Goal: Task Accomplishment & Management: Complete application form

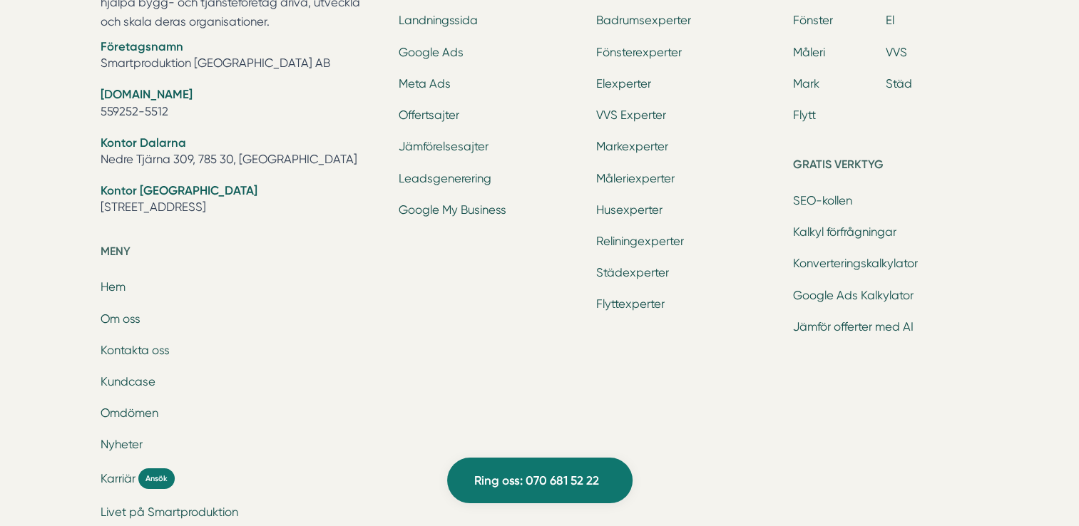
scroll to position [4778, 0]
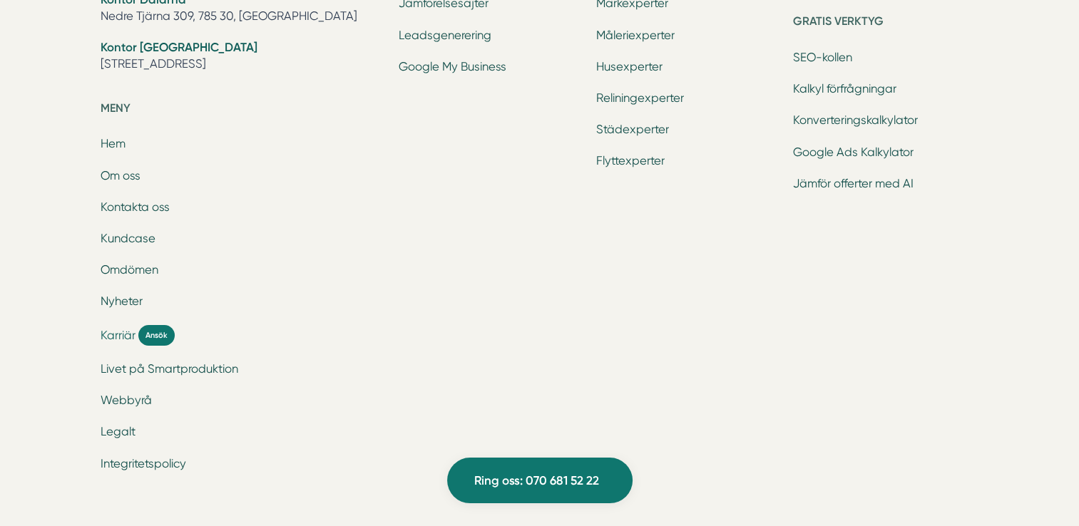
click at [121, 331] on span "Karriär" at bounding box center [118, 335] width 35 height 16
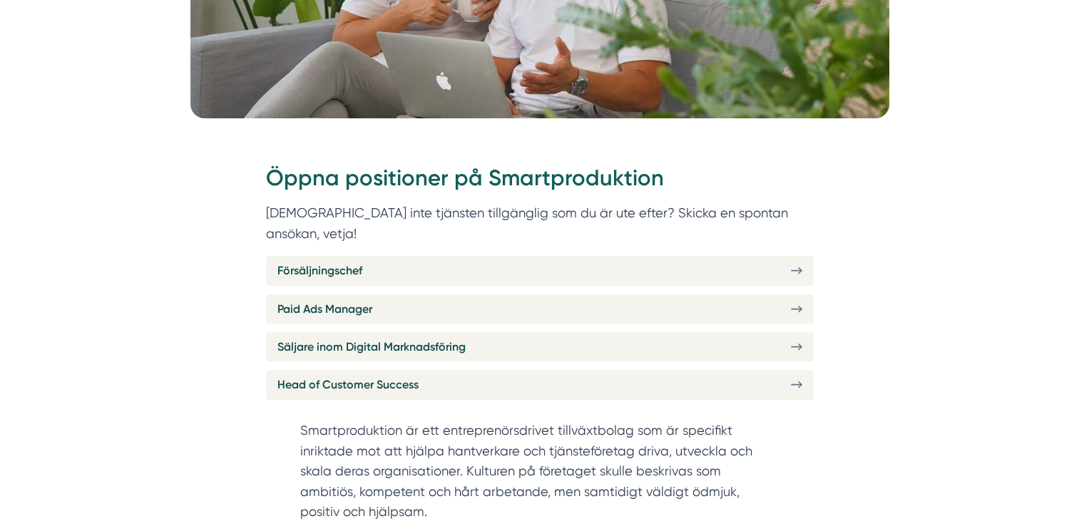
scroll to position [428, 0]
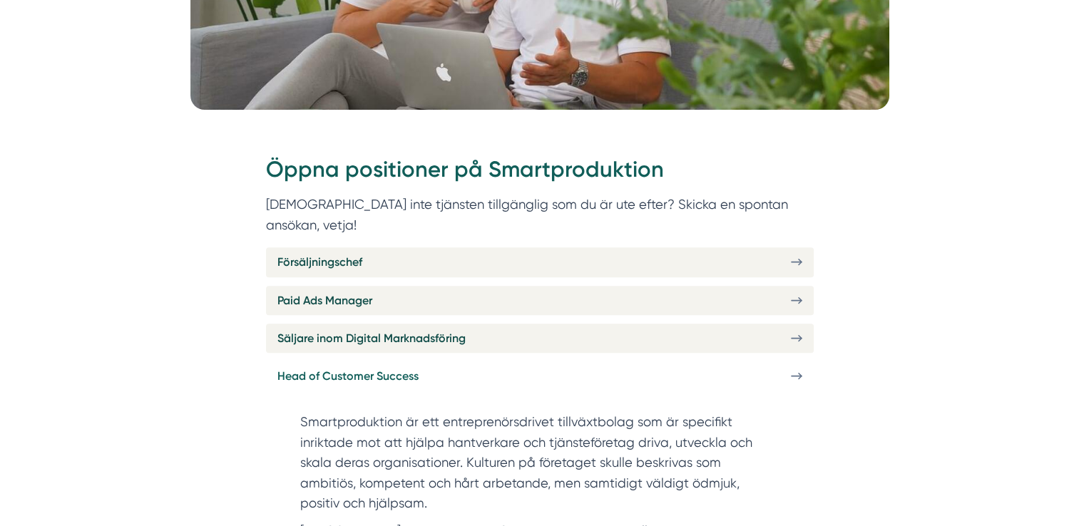
click at [422, 364] on link "Head of Customer Success" at bounding box center [540, 376] width 548 height 29
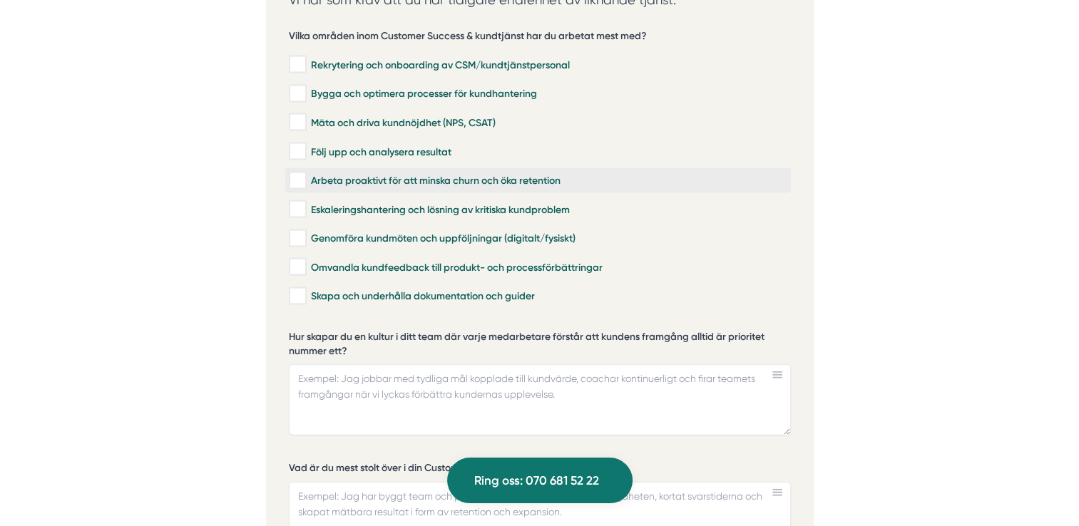
scroll to position [2924, 0]
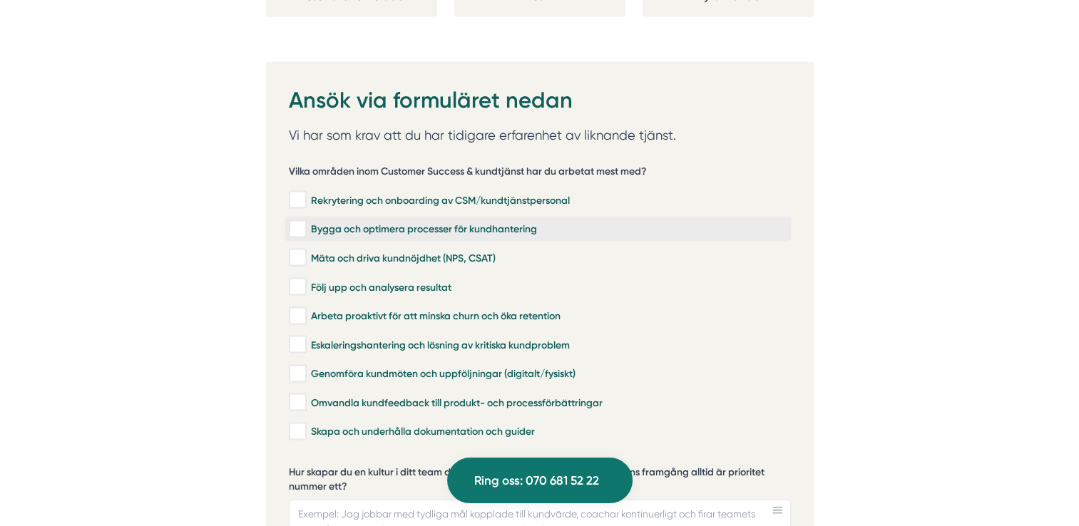
click at [448, 223] on div "Bygga och optimera processer för kundhantering" at bounding box center [538, 230] width 499 height 14
click at [305, 223] on input "Bygga och optimera processer för kundhantering" at bounding box center [297, 230] width 16 height 14
checkbox input "true"
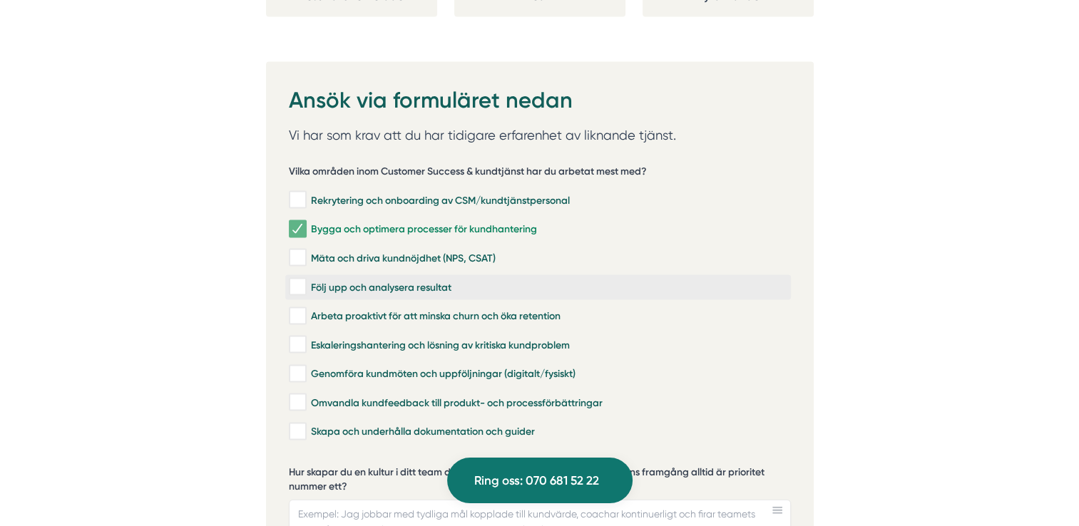
click at [435, 278] on label "Följ upp och analysera resultat" at bounding box center [538, 287] width 506 height 25
click at [305, 280] on input "Följ upp och analysera resultat" at bounding box center [297, 287] width 16 height 14
checkbox input "true"
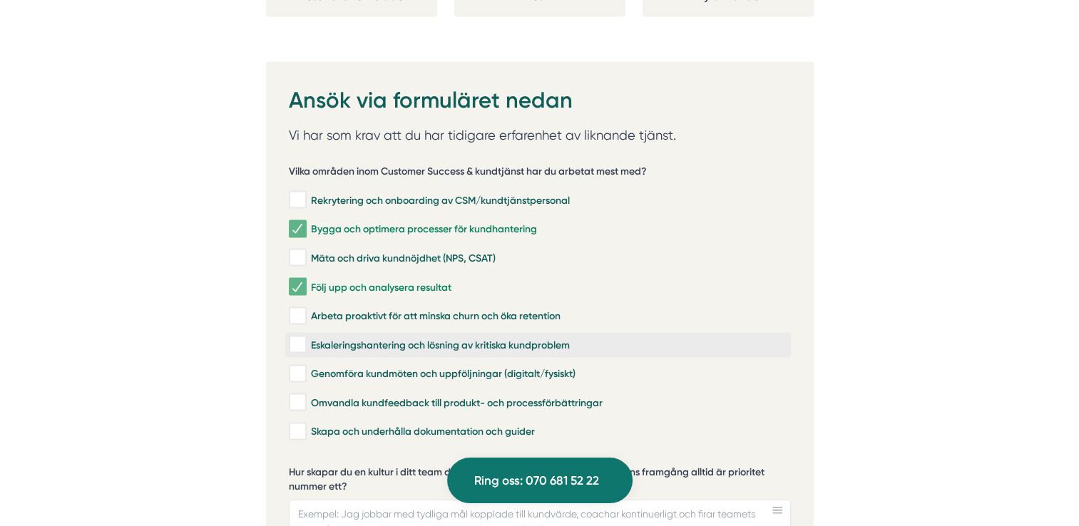
click at [422, 338] on div "Eskaleringshantering och lösning av kritiska kundproblem" at bounding box center [538, 345] width 499 height 14
click at [305, 338] on input "Eskaleringshantering och lösning av kritiska kundproblem" at bounding box center [297, 345] width 16 height 14
checkbox input "true"
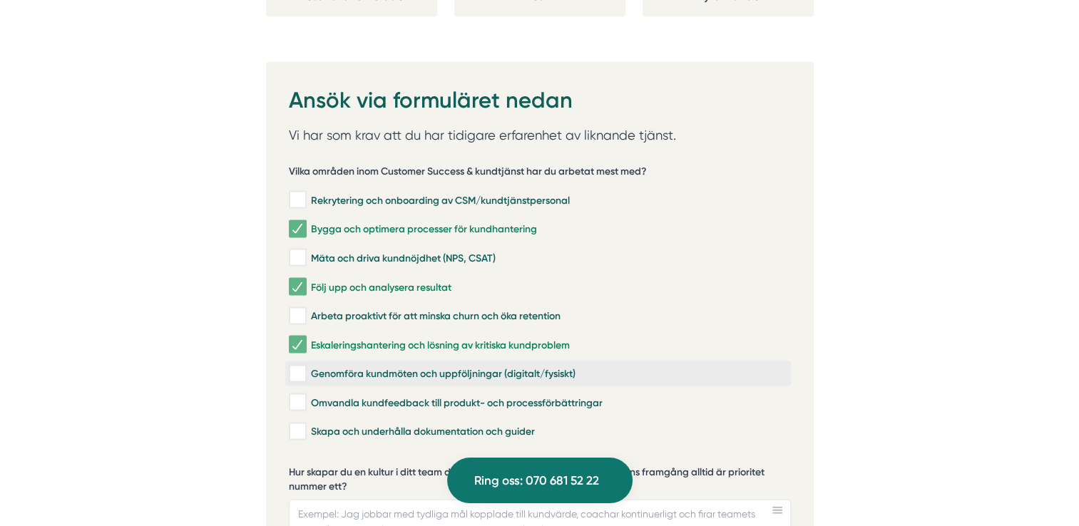
click at [516, 367] on div "Genomföra kundmöten och uppföljningar (digitalt/fysiskt)" at bounding box center [538, 374] width 499 height 14
click at [305, 367] on input "Genomföra kundmöten och uppföljningar (digitalt/fysiskt)" at bounding box center [297, 374] width 16 height 14
checkbox input "true"
click at [406, 396] on div "Omvandla kundfeedback till produkt- och processförbättringar" at bounding box center [538, 403] width 499 height 14
click at [305, 396] on input "Omvandla kundfeedback till produkt- och processförbättringar" at bounding box center [297, 403] width 16 height 14
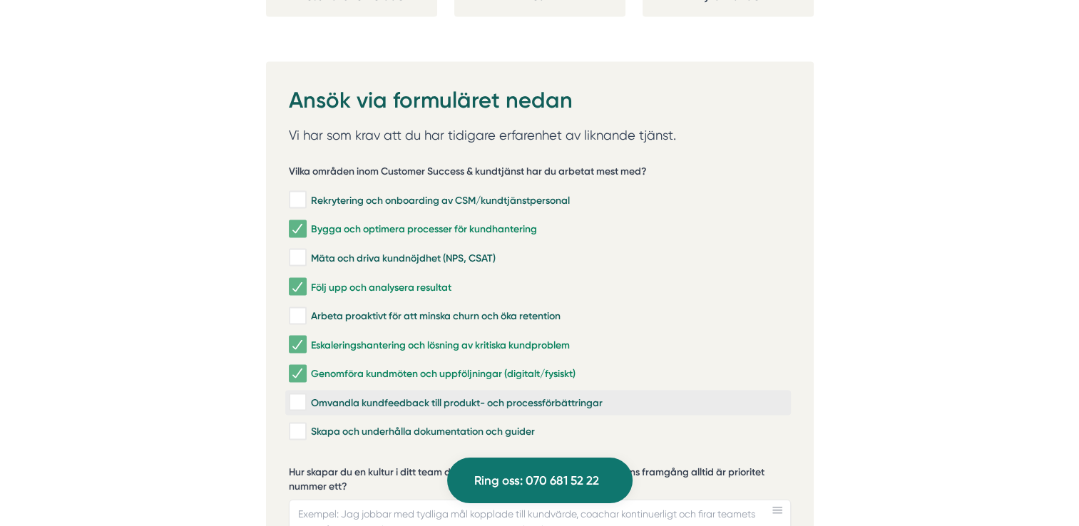
checkbox input "true"
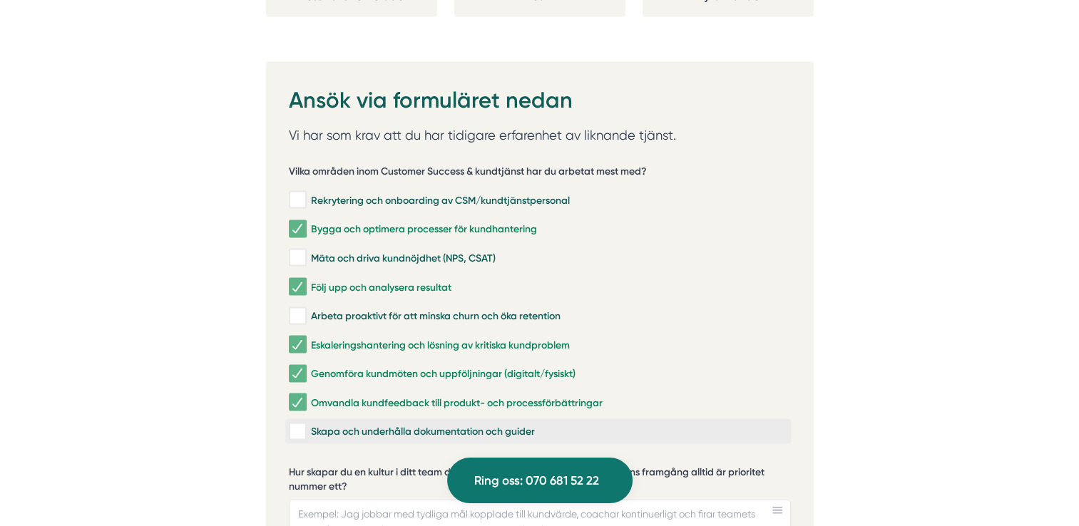
click at [391, 425] on div "Skapa och underhålla dokumentation och guider" at bounding box center [538, 432] width 499 height 14
click at [305, 425] on input "Skapa och underhålla dokumentation och guider" at bounding box center [297, 432] width 16 height 14
checkbox input "true"
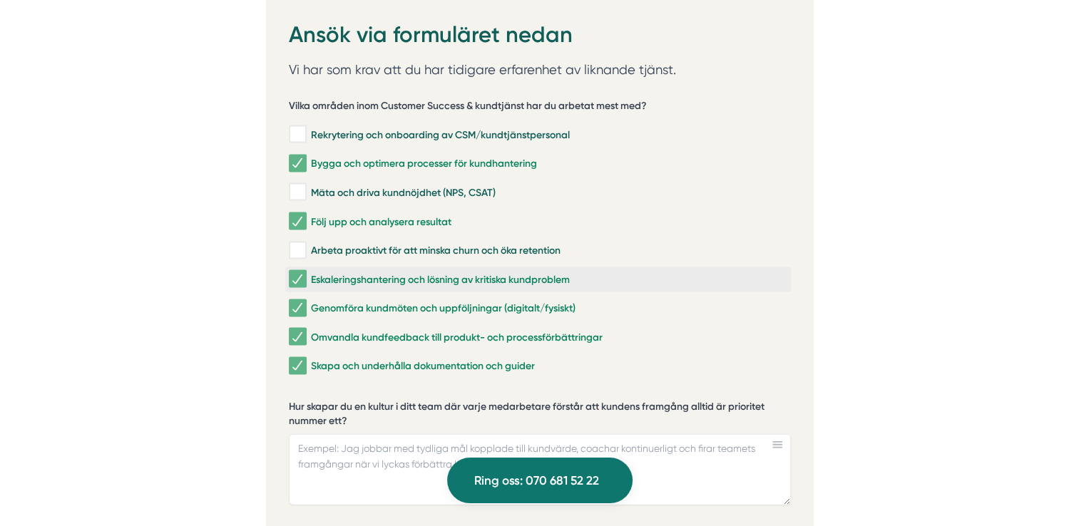
scroll to position [3067, 0]
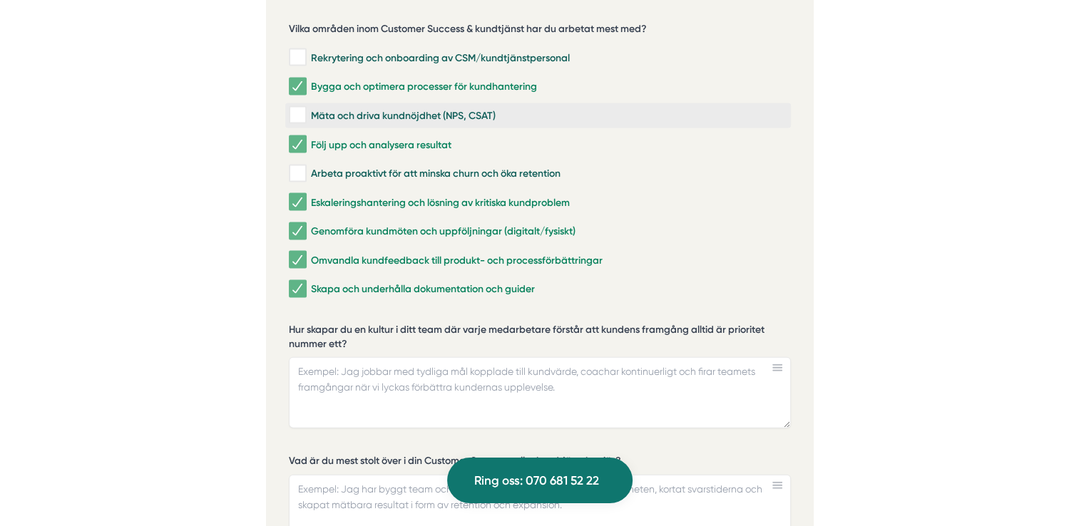
click at [409, 107] on label "Mäta och driva kundnöjdhet (NPS, CSAT)" at bounding box center [538, 115] width 506 height 25
click at [305, 108] on input "Mäta och driva kundnöjdhet (NPS, CSAT)" at bounding box center [297, 115] width 16 height 14
checkbox input "true"
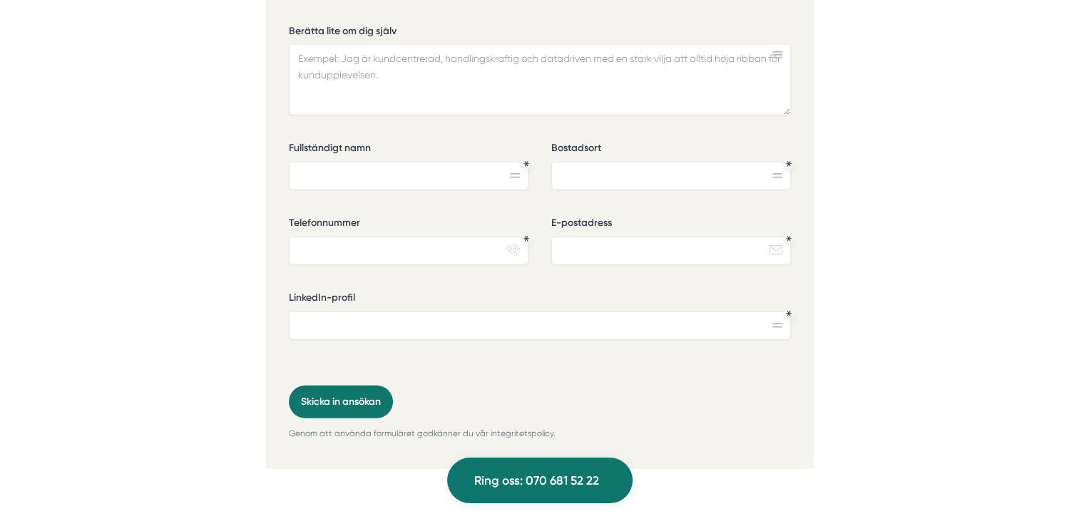
scroll to position [3637, 0]
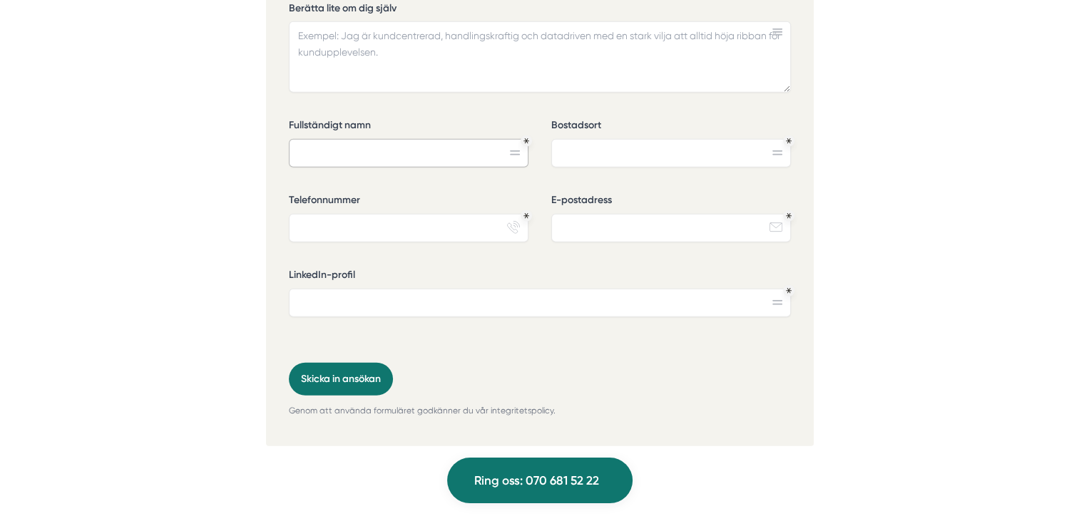
click at [436, 139] on input "Fullständigt namn" at bounding box center [409, 153] width 240 height 29
type input "Niklas Enlund"
click at [598, 143] on input "Bostadsort" at bounding box center [671, 153] width 240 height 29
type input "Skogängsvägen 48A"
click at [488, 214] on input "Telefonnummer" at bounding box center [409, 228] width 240 height 29
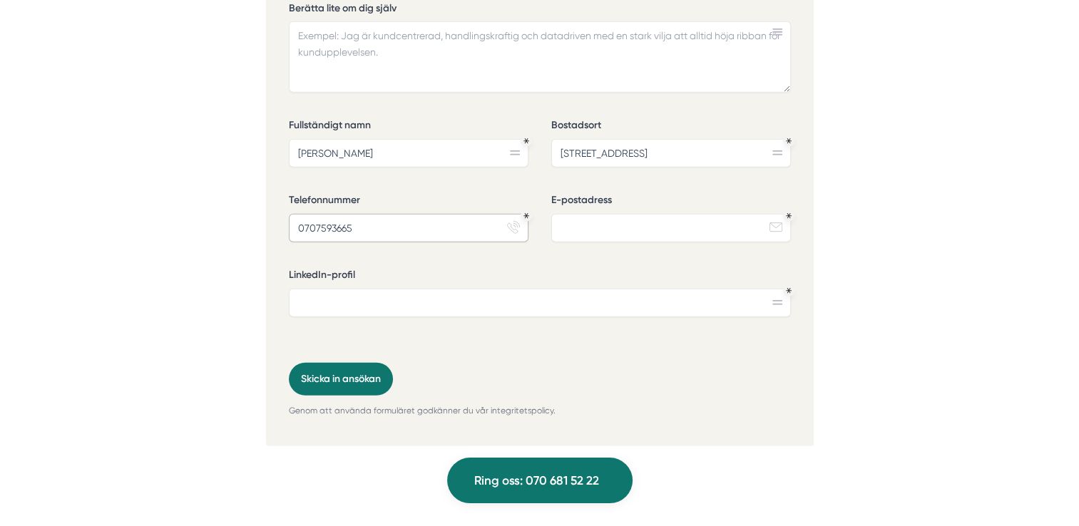
type input "0707593665"
click at [591, 214] on input "E-postadress" at bounding box center [671, 228] width 240 height 29
type input "enlundniklas@gmail.com"
click at [543, 295] on input "LinkedIn-profil" at bounding box center [540, 303] width 502 height 29
paste input "www.linkedin.com/in/niklas-enlund"
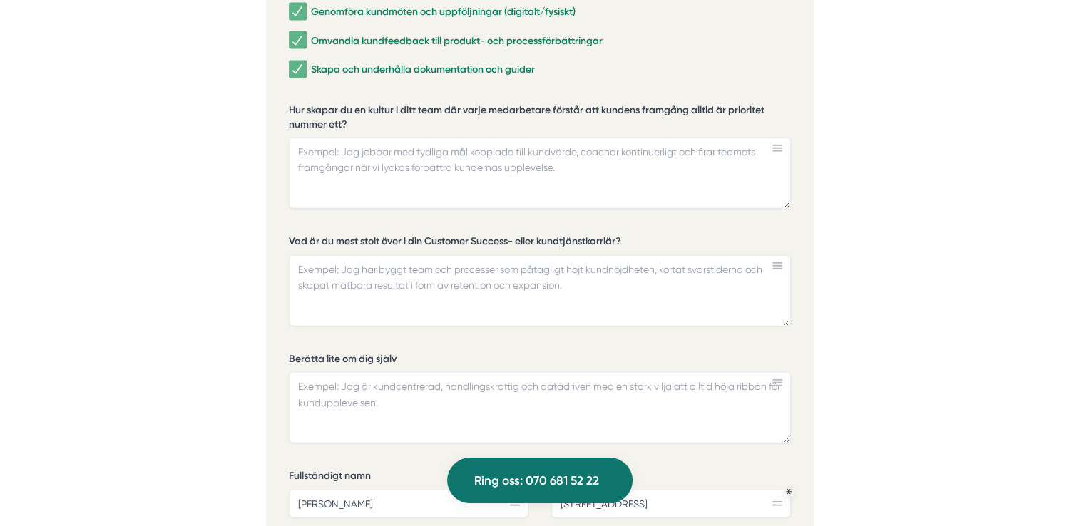
scroll to position [3281, 0]
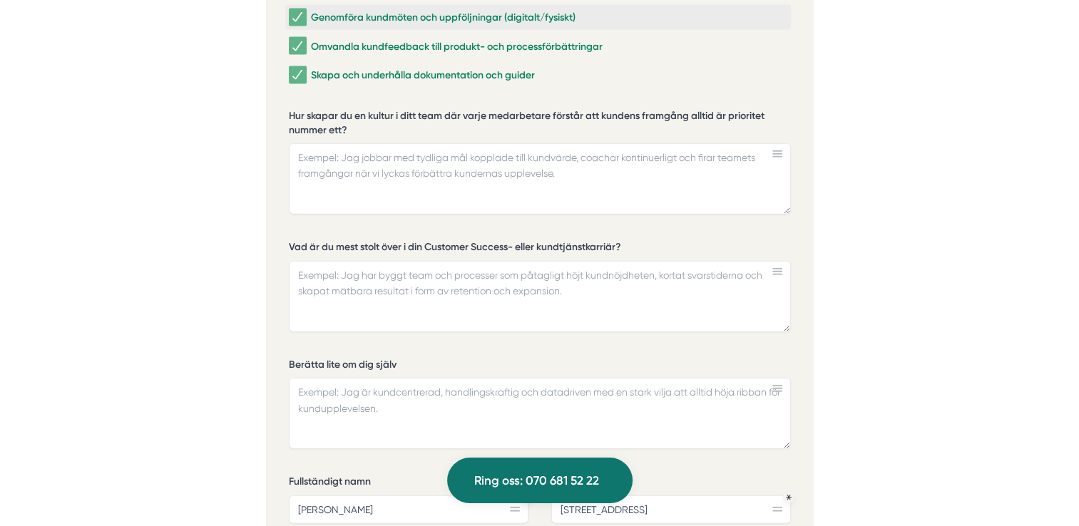
type input "www.linkedin.com/in/niklas-enlund"
click at [417, 160] on textarea "Hur skapar du en kultur i ditt team där varje medarbetare förstår att kundens f…" at bounding box center [540, 178] width 502 height 71
paste textarea "Jag är en resultatinriktad och engagerad ledare som strävar efter att bidra til…"
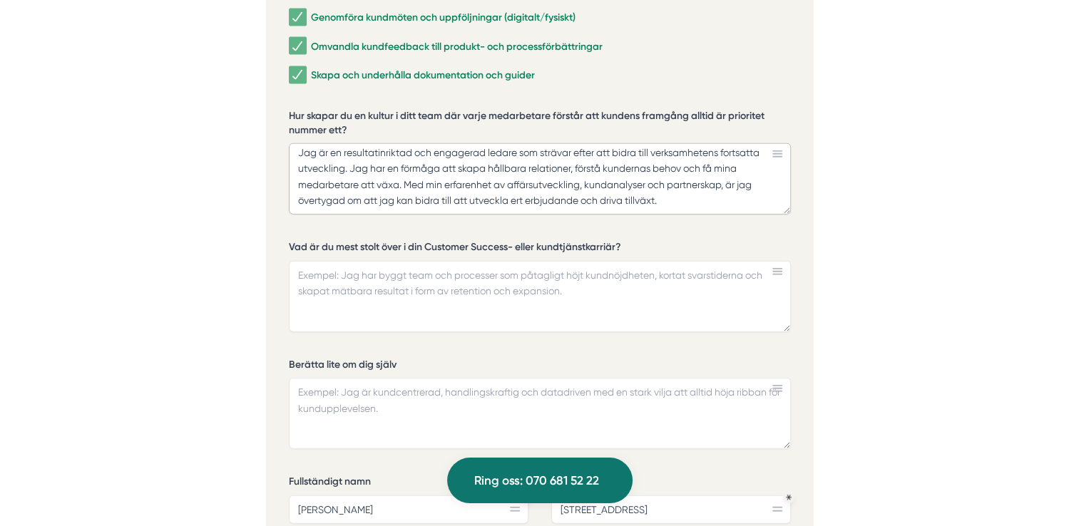
scroll to position [4, 0]
click at [405, 284] on textarea "Vad är du mest stolt över i din Customer Success- eller kundtjänstkarriär?" at bounding box center [540, 296] width 502 height 71
click at [696, 175] on textarea "Jag är en resultatinriktad och engagerad ledare som strävar efter att bidra til…" at bounding box center [540, 178] width 502 height 71
paste textarea "Jag är intresserad av ledarskap och erhållit kurser i agilt ledarskap och teamu…"
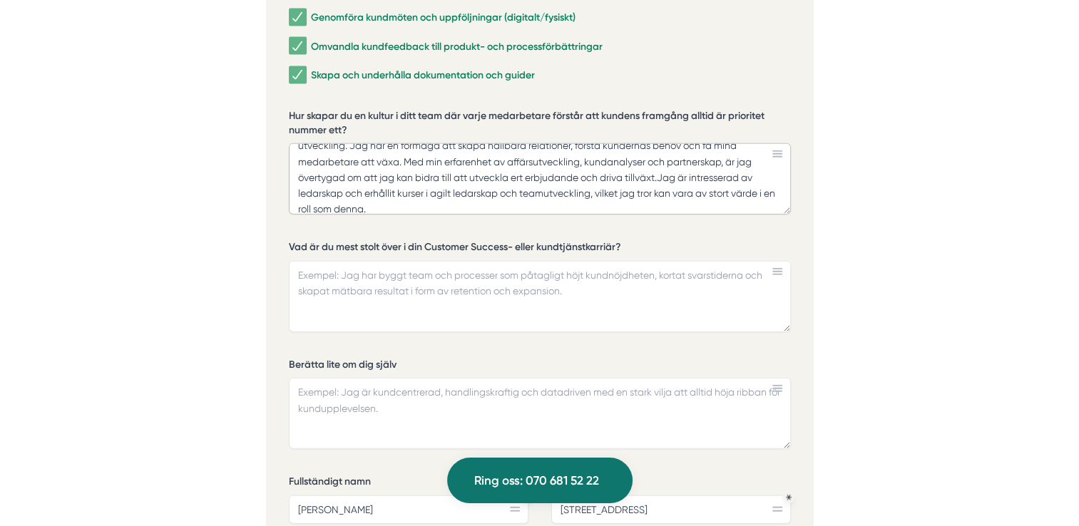
click at [665, 154] on textarea "Jag är en resultatinriktad och engagerad ledare som strävar efter att bidra til…" at bounding box center [540, 178] width 502 height 71
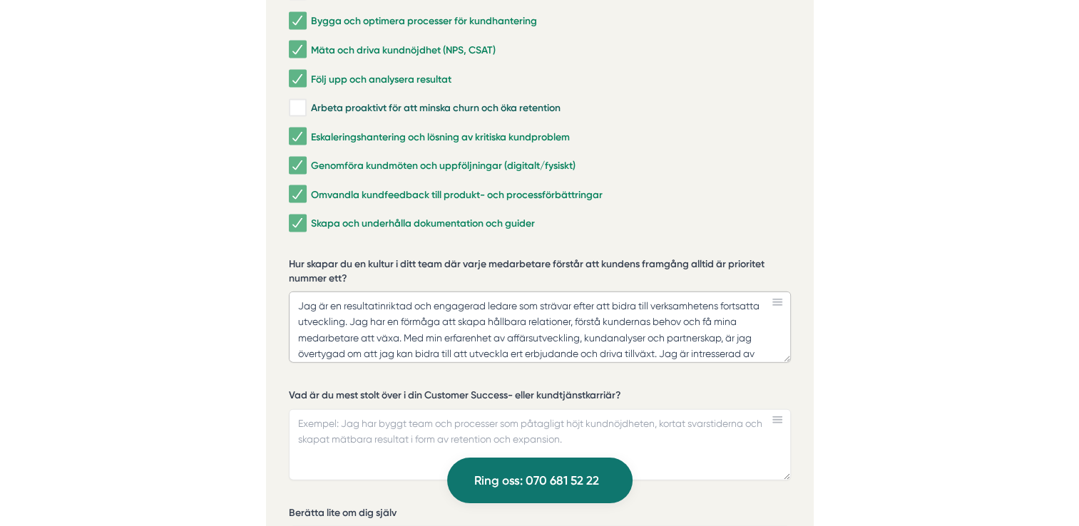
scroll to position [3209, 0]
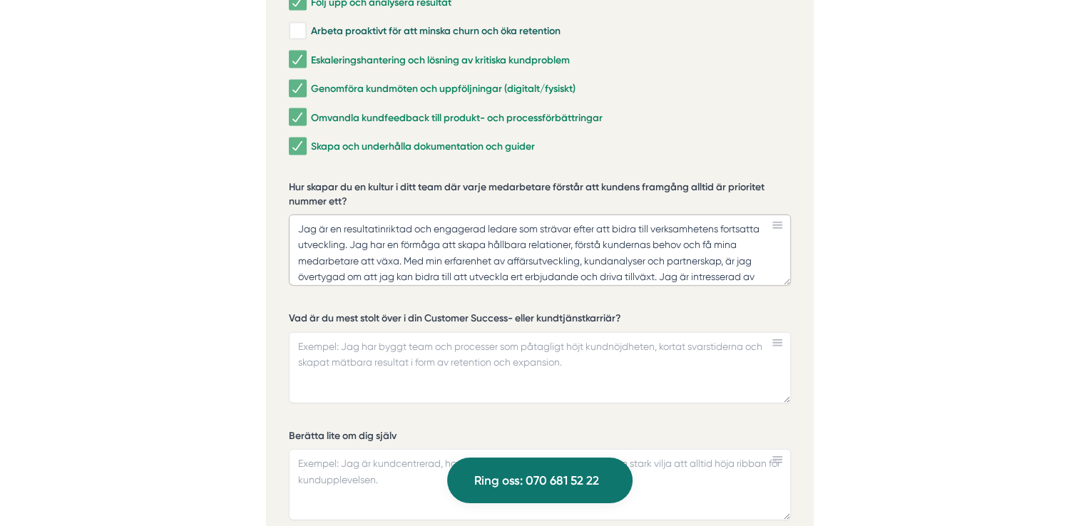
type textarea "Jag är en resultatinriktad och engagerad ledare som strävar efter att bidra til…"
click at [629, 335] on textarea "Vad är du mest stolt över i din Customer Success- eller kundtjänstkarriär?" at bounding box center [540, 367] width 502 height 71
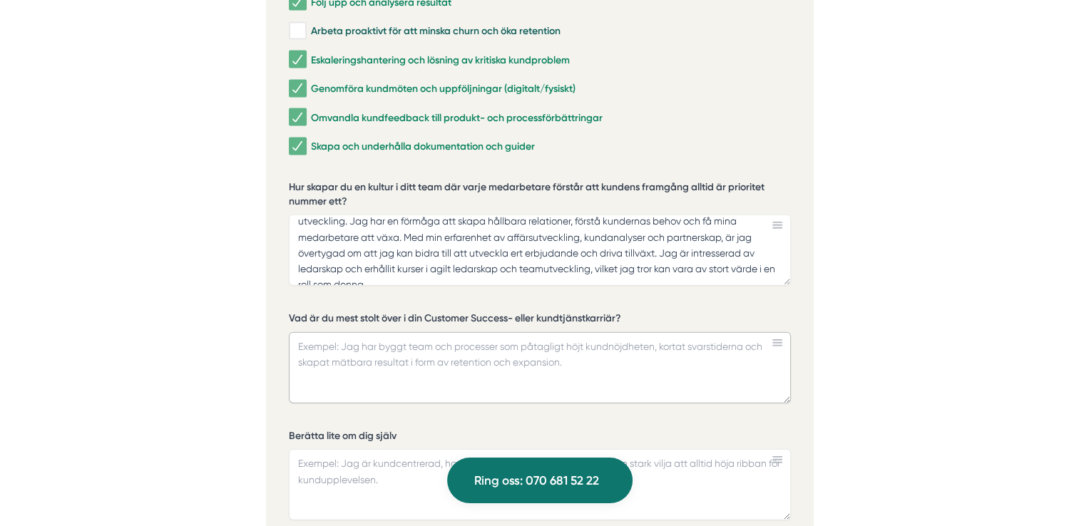
scroll to position [36, 0]
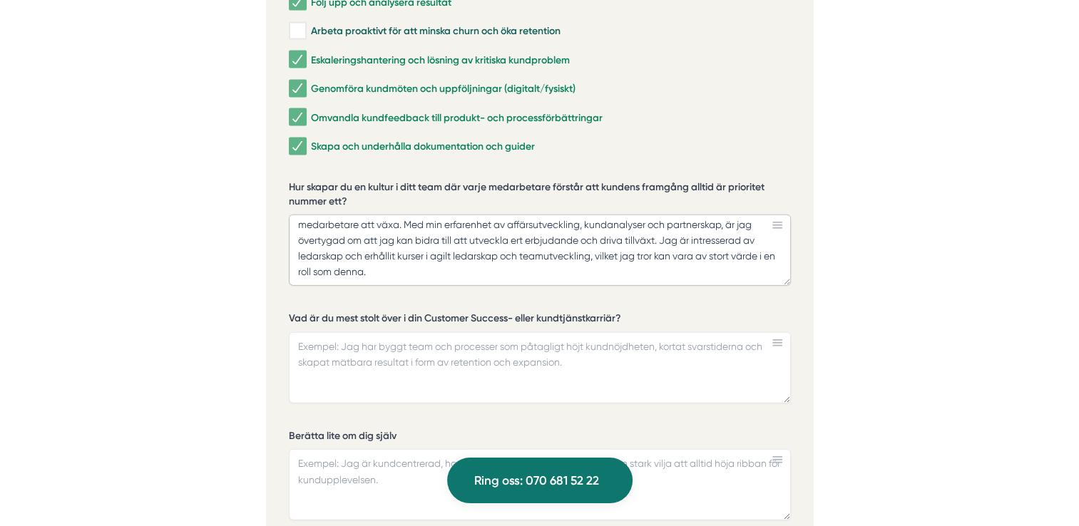
drag, startPoint x: 665, startPoint y: 223, endPoint x: 682, endPoint y: 254, distance: 35.7
click at [682, 254] on textarea "Jag är en resultatinriktad och engagerad ledare som strävar efter att bidra til…" at bounding box center [540, 250] width 502 height 71
click at [462, 449] on textarea "Berätta lite om dig själv" at bounding box center [540, 484] width 502 height 71
paste textarea "Jag är intresserad av ledarskap och erhållit kurser i agilt ledarskap och teamu…"
type textarea "Jag är intresserad av ledarskap och erhållit kurser i agilt ledarskap och teamu…"
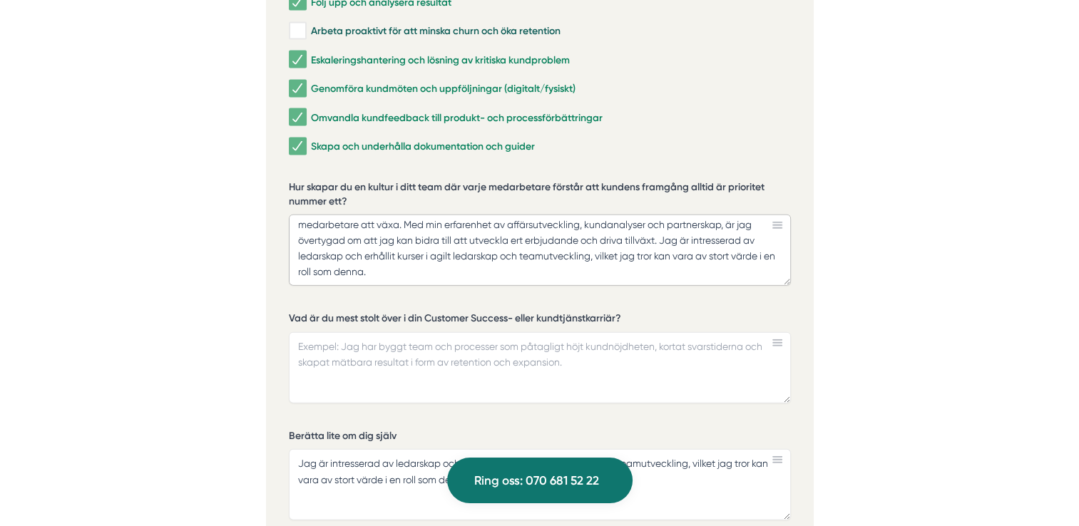
drag, startPoint x: 664, startPoint y: 220, endPoint x: 685, endPoint y: 254, distance: 39.4
click at [685, 254] on textarea "Jag är en resultatinriktad och engagerad ledare som strävar efter att bidra til…" at bounding box center [540, 250] width 502 height 71
type textarea "Jag är en resultatinriktad och engagerad ledare som strävar efter att bidra til…"
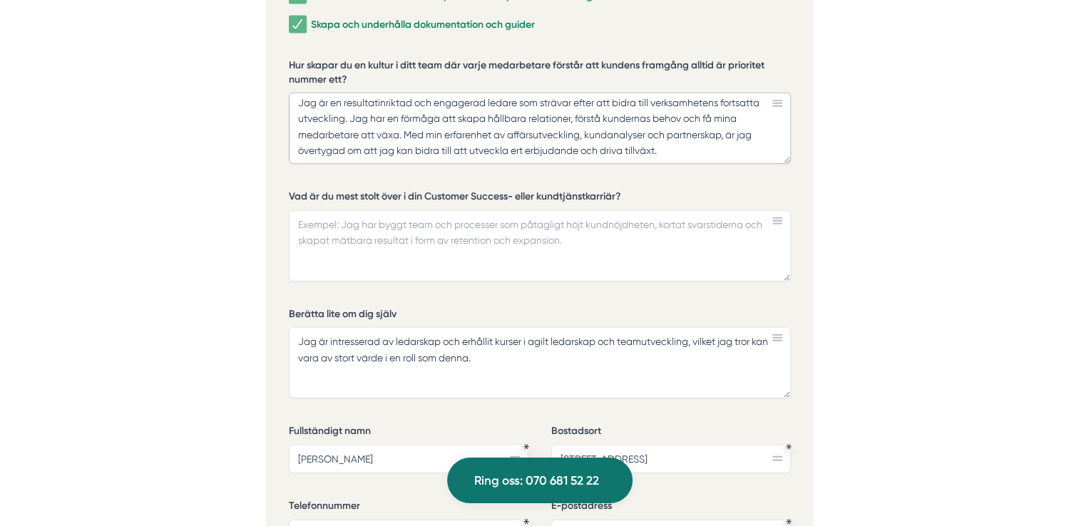
scroll to position [3352, 0]
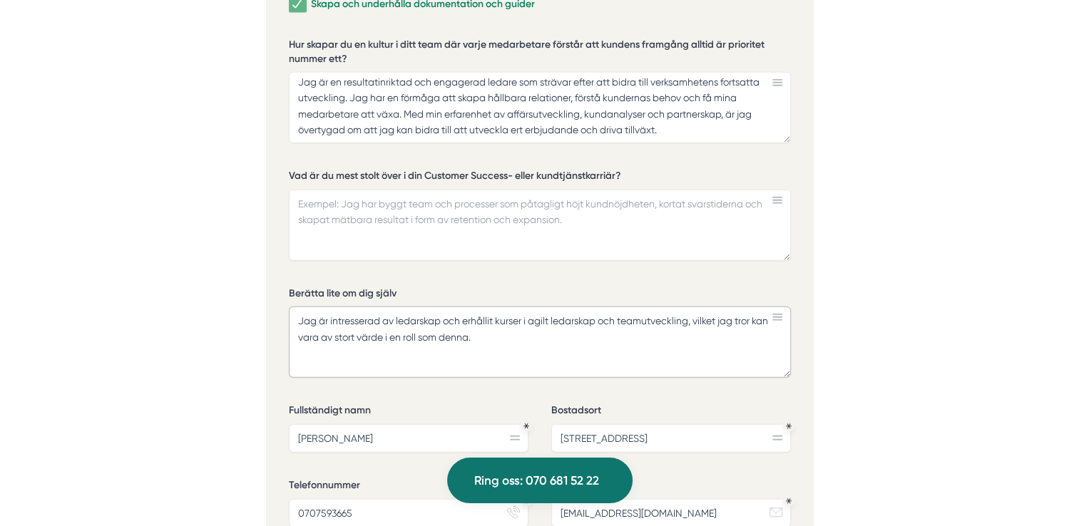
click at [505, 317] on textarea "Jag är intresserad av ledarskap och erhållit kurser i agilt ledarskap och teamu…" at bounding box center [540, 342] width 502 height 71
paste textarea "Under mina senaste roller har jag ansvarat för att driva försäljning och utveck…"
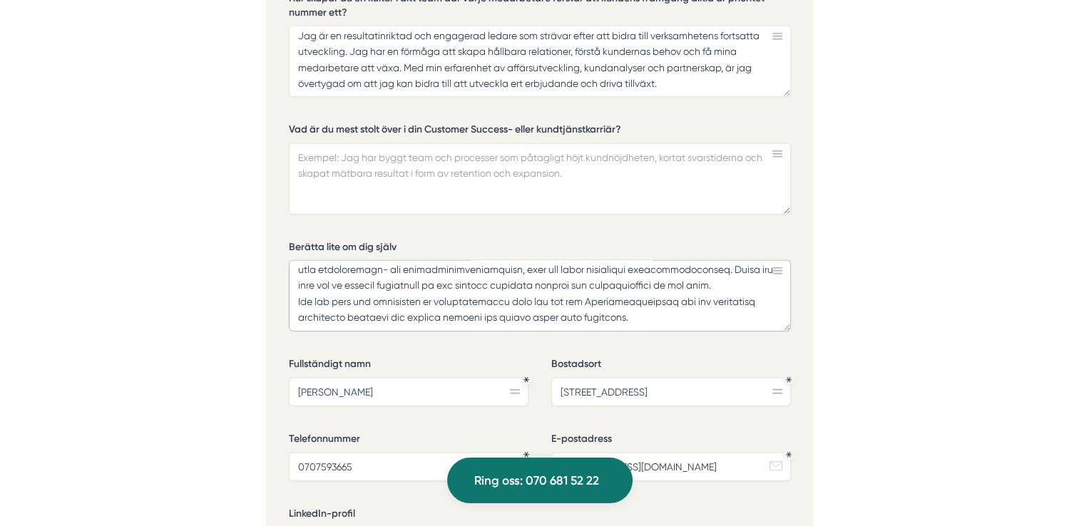
scroll to position [3423, 0]
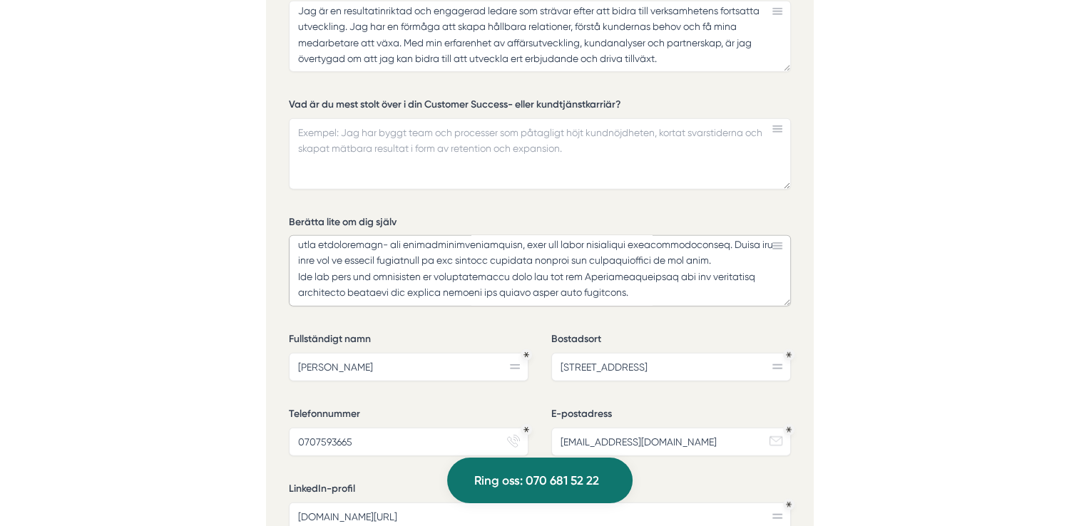
type textarea "Jag är intresserad av ledarskap och erhållit kurser i agilt ledarskap och teamu…"
click at [601, 118] on textarea "Vad är du mest stolt över i din Customer Success- eller kundtjänstkarriär?" at bounding box center [540, 153] width 502 height 71
click at [752, 121] on textarea "Det jag är mest stolt över i de roller jag har haft är att jag genomgående har …" at bounding box center [540, 153] width 502 height 71
click at [517, 138] on textarea "Det jag är mest stolt över i de roller jag har haft är att jag genomgående har …" at bounding box center [540, 153] width 502 height 71
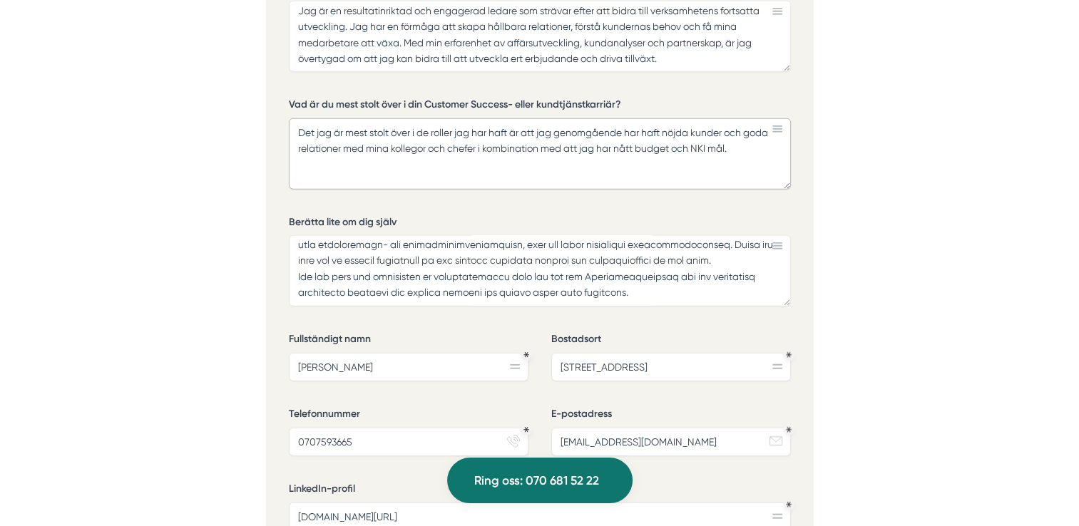
type textarea "Det jag är mest stolt över i de roller jag har haft är att jag genomgående har …"
